Goal: Information Seeking & Learning: Find specific fact

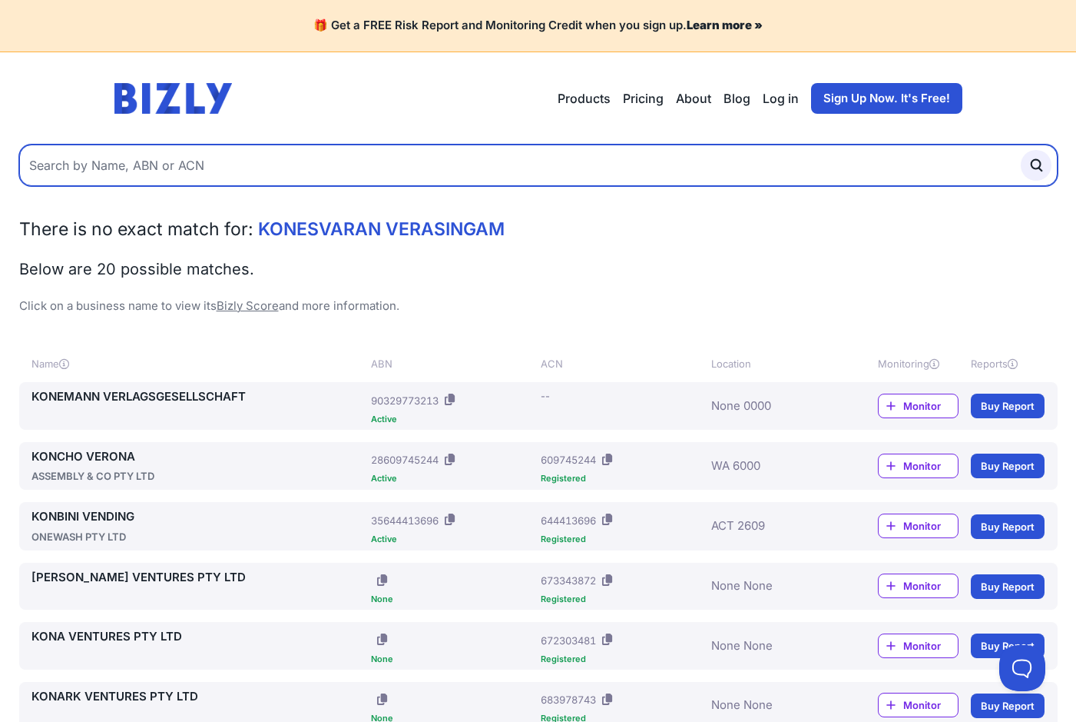
click at [220, 168] on input "text" at bounding box center [538, 164] width 1039 height 41
paste input "[PERSON_NAME]"
drag, startPoint x: 71, startPoint y: 168, endPoint x: -27, endPoint y: 165, distance: 97.6
paste input "[PERSON_NAME],"
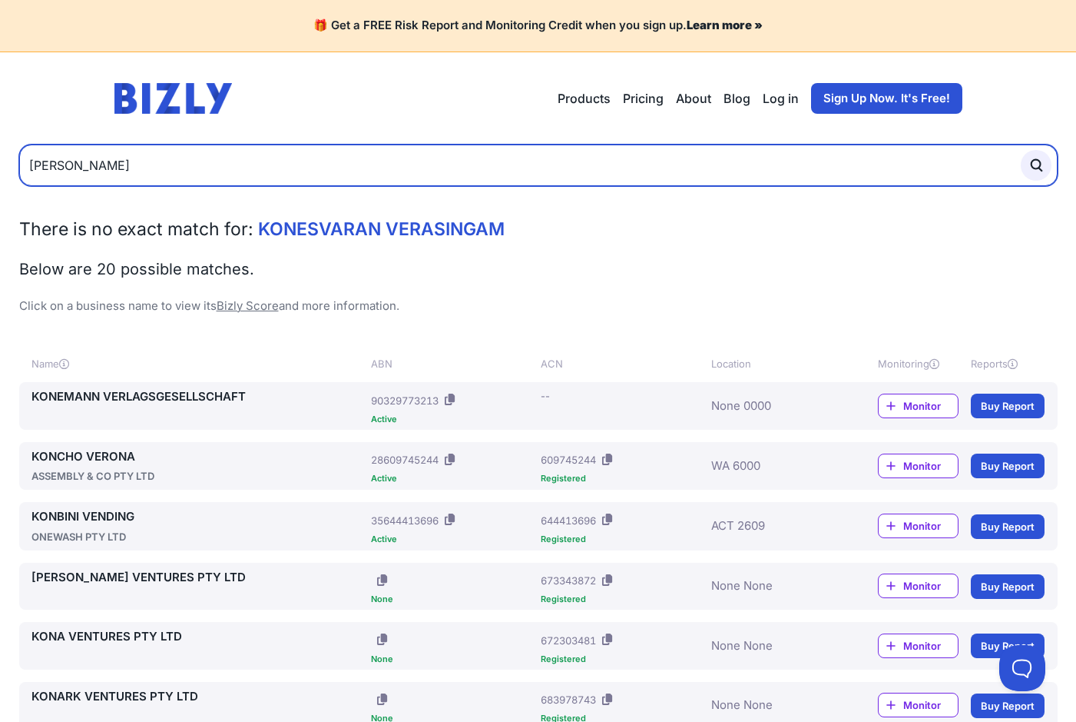
type input "[PERSON_NAME]"
click at [1021, 150] on button "submit" at bounding box center [1036, 165] width 31 height 31
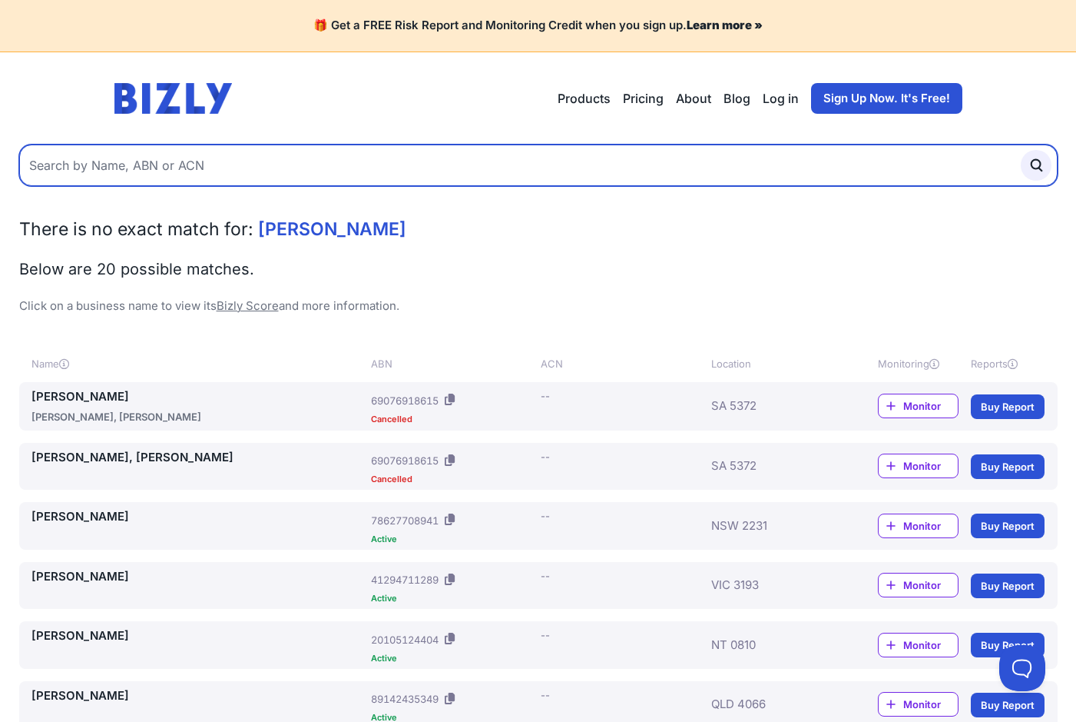
click at [78, 162] on input "text" at bounding box center [538, 164] width 1039 height 41
type input "Roger raymond Burton"
click at [1021, 150] on button "submit" at bounding box center [1036, 165] width 31 height 31
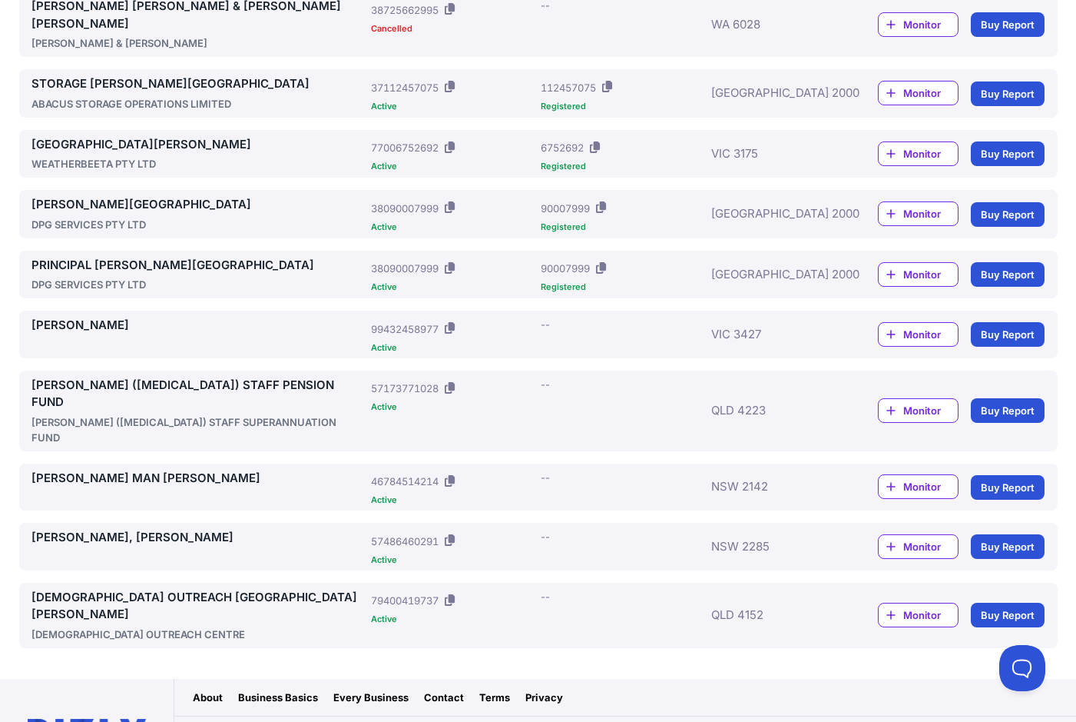
scroll to position [683, 0]
